Goal: Task Accomplishment & Management: Manage account settings

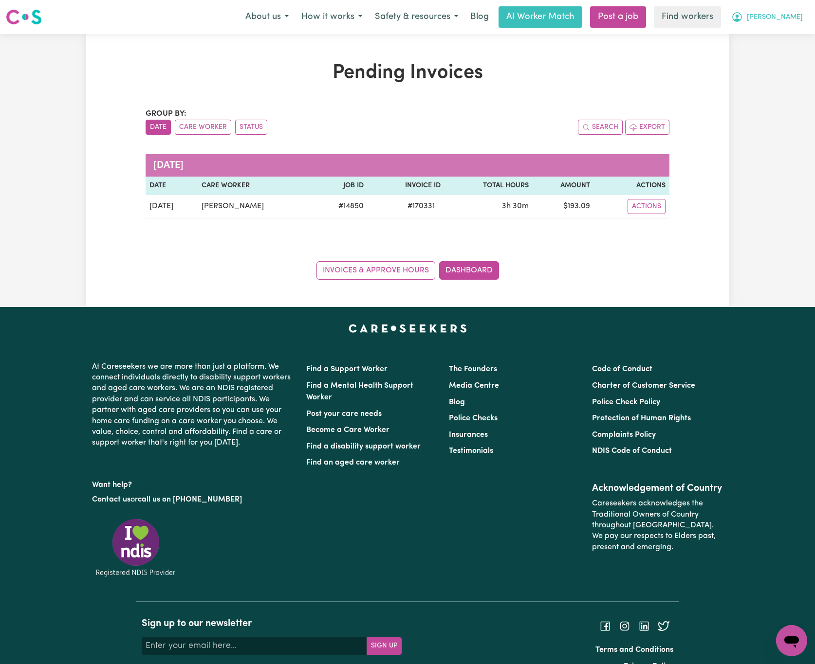
click at [801, 12] on span "[PERSON_NAME]" at bounding box center [775, 17] width 56 height 11
click at [794, 50] on link "Logout" at bounding box center [770, 56] width 77 height 18
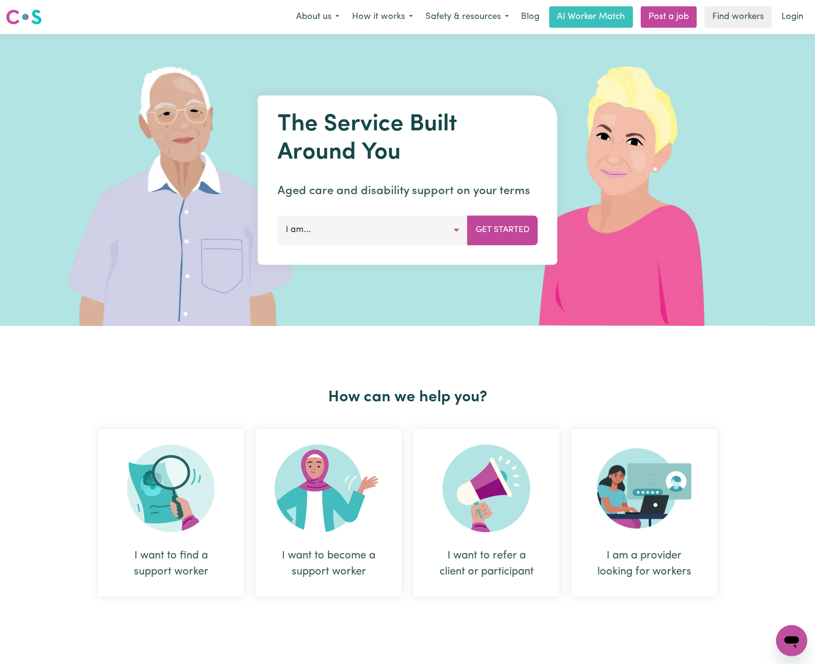
click at [797, 16] on link "Login" at bounding box center [792, 16] width 34 height 21
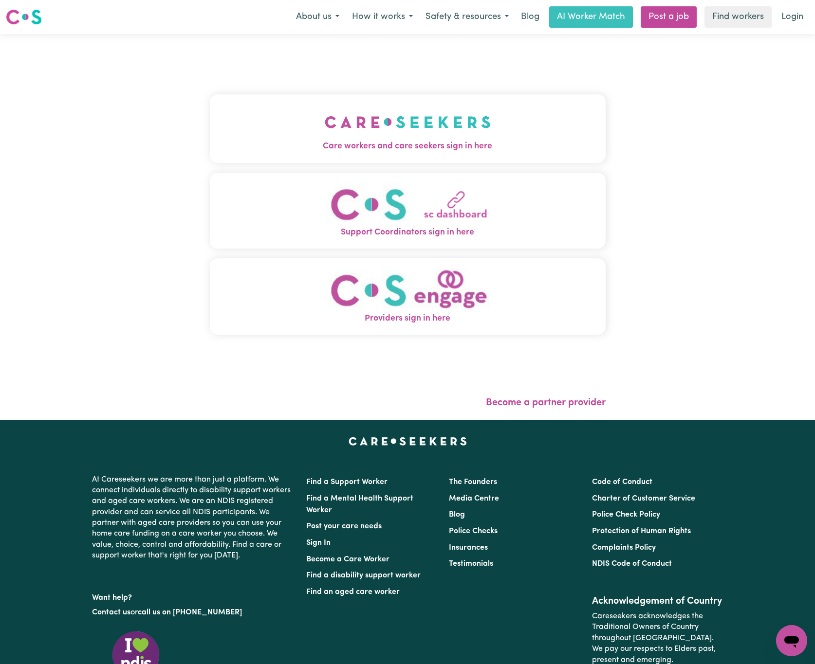
click at [325, 134] on img "Care workers and care seekers sign in here" at bounding box center [408, 122] width 166 height 36
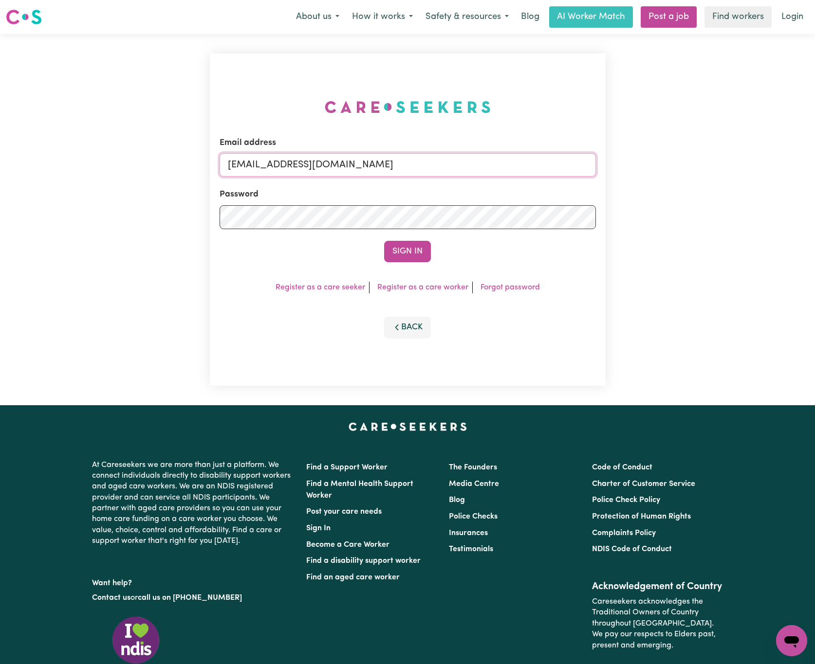
drag, startPoint x: 279, startPoint y: 161, endPoint x: 745, endPoint y: 161, distance: 465.8
click at [745, 161] on div "Email address [EMAIL_ADDRESS][DOMAIN_NAME] Password Sign In Register as a care …" at bounding box center [407, 219] width 815 height 371
paste input "[EMAIL_ADDRESS][DOMAIN_NAME]"
type input "superuser~[EMAIL_ADDRESS][DOMAIN_NAME]"
click at [384, 241] on button "Sign In" at bounding box center [407, 251] width 47 height 21
